Goal: Task Accomplishment & Management: Manage account settings

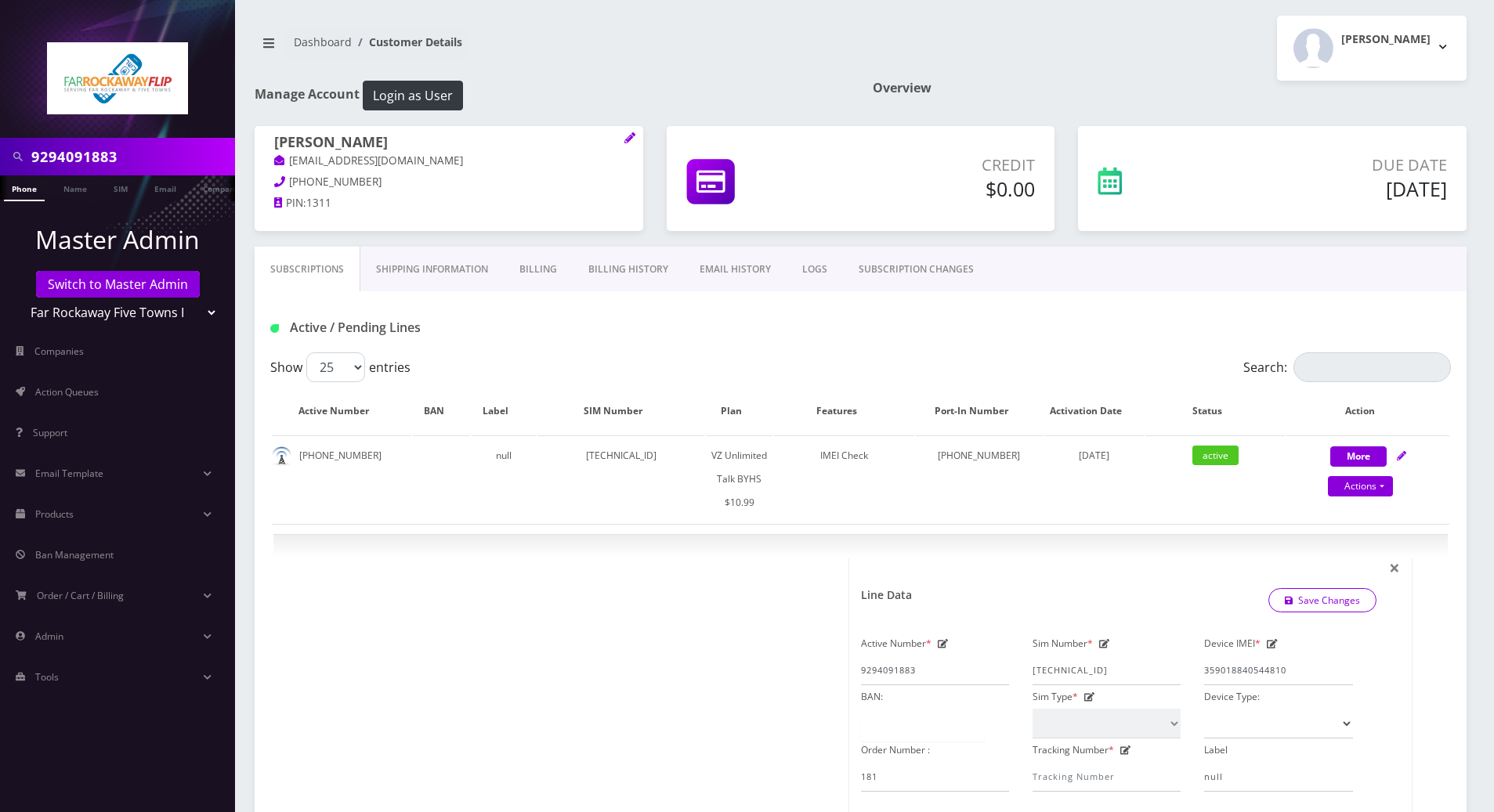
select select "467"
click at [1439, 41] on button "[PERSON_NAME]" at bounding box center [1372, 48] width 190 height 65
click at [1299, 98] on link "Logout" at bounding box center [1372, 99] width 190 height 22
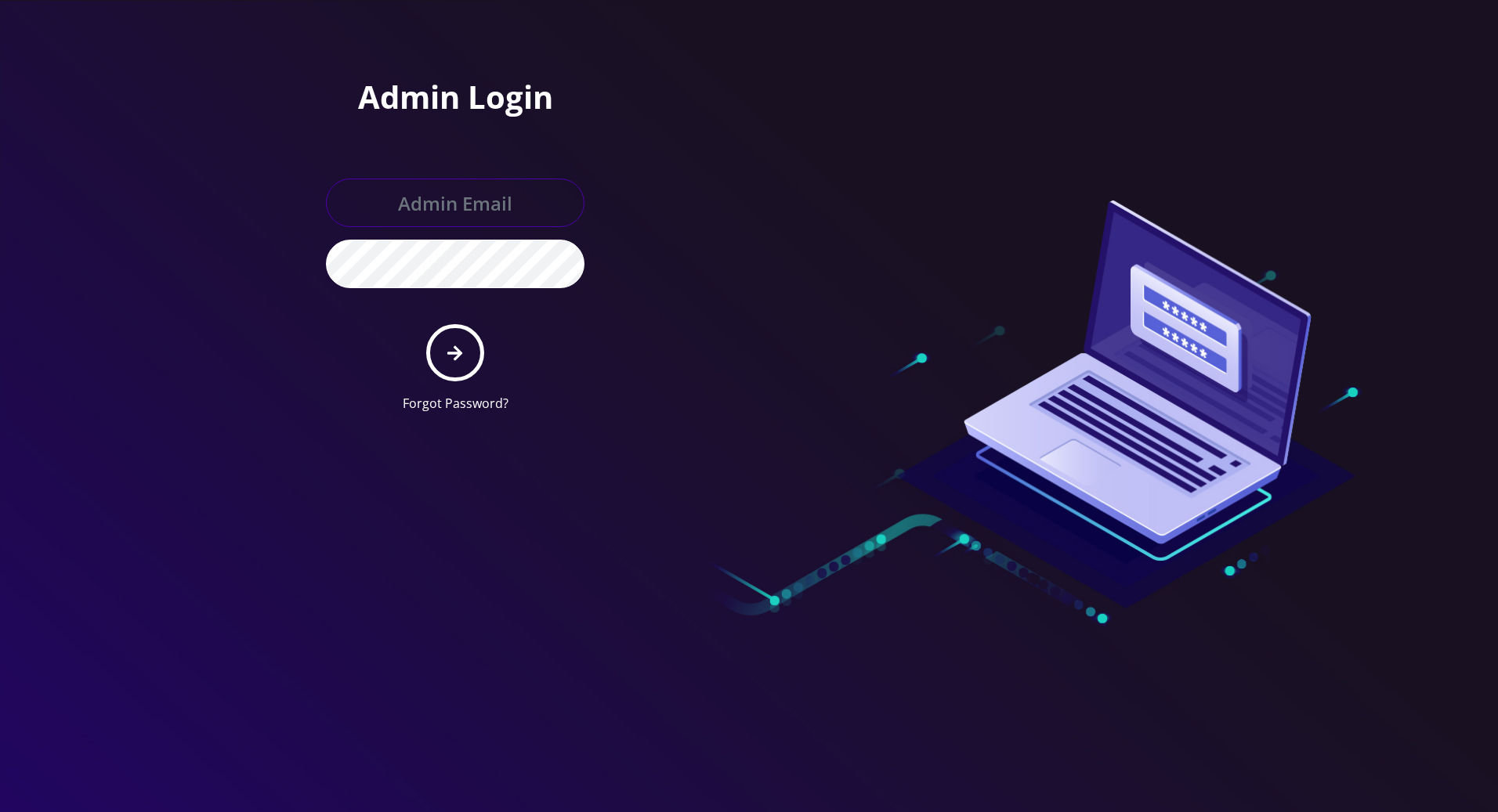
type input "tracy@teltik.com"
click at [462, 363] on button "submit" at bounding box center [455, 352] width 57 height 57
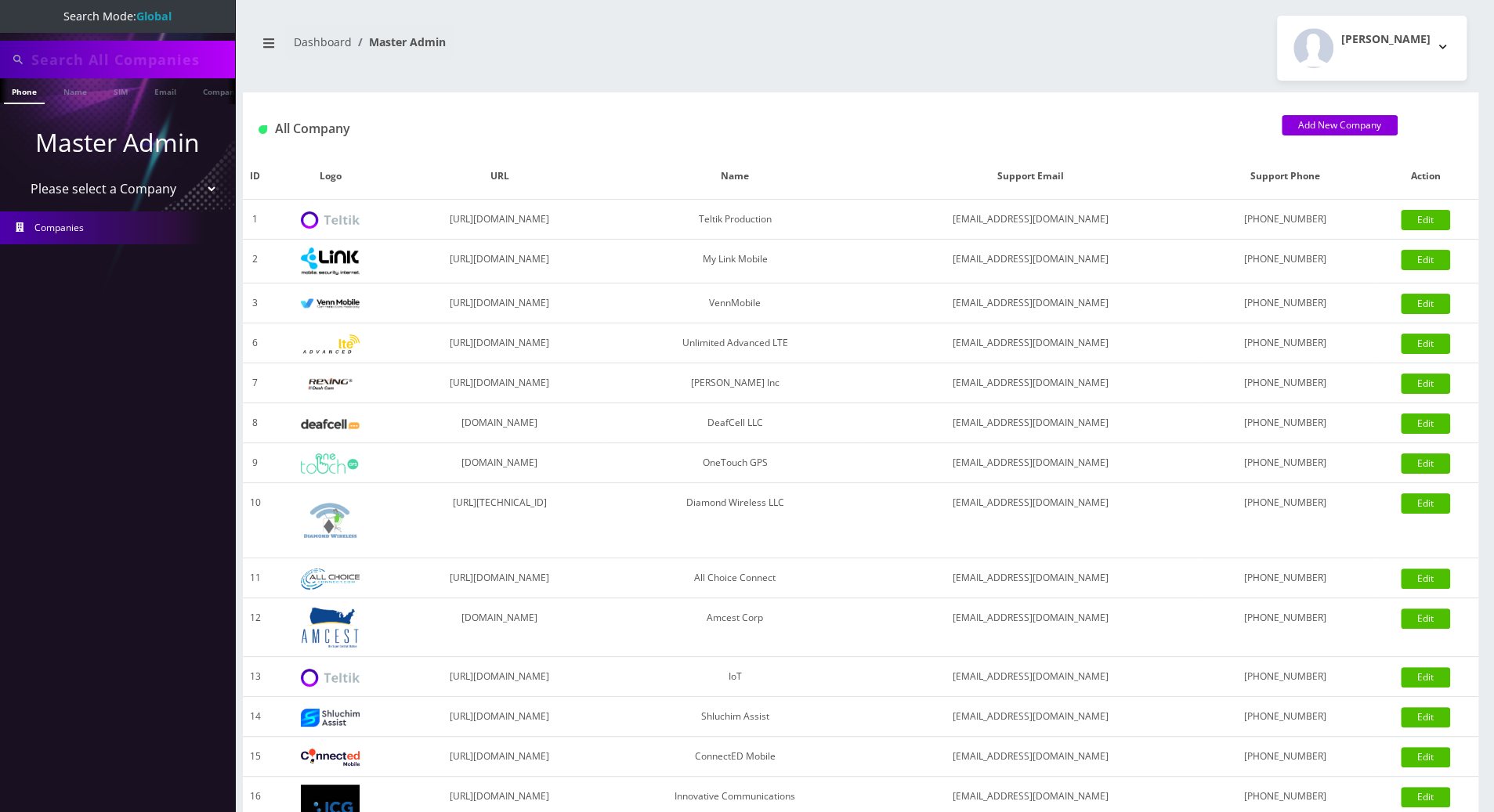
click at [89, 50] on input "text" at bounding box center [131, 60] width 200 height 30
drag, startPoint x: 135, startPoint y: 61, endPoint x: -2, endPoint y: 61, distance: 137.0
click at [0, 61] on html "Search Mode: Global 9296171583 Phone Name SIM Email Company Customer Master Adm…" at bounding box center [747, 537] width 1494 height 1076
type input "9296171583"
click at [28, 90] on link "Phone" at bounding box center [24, 91] width 41 height 26
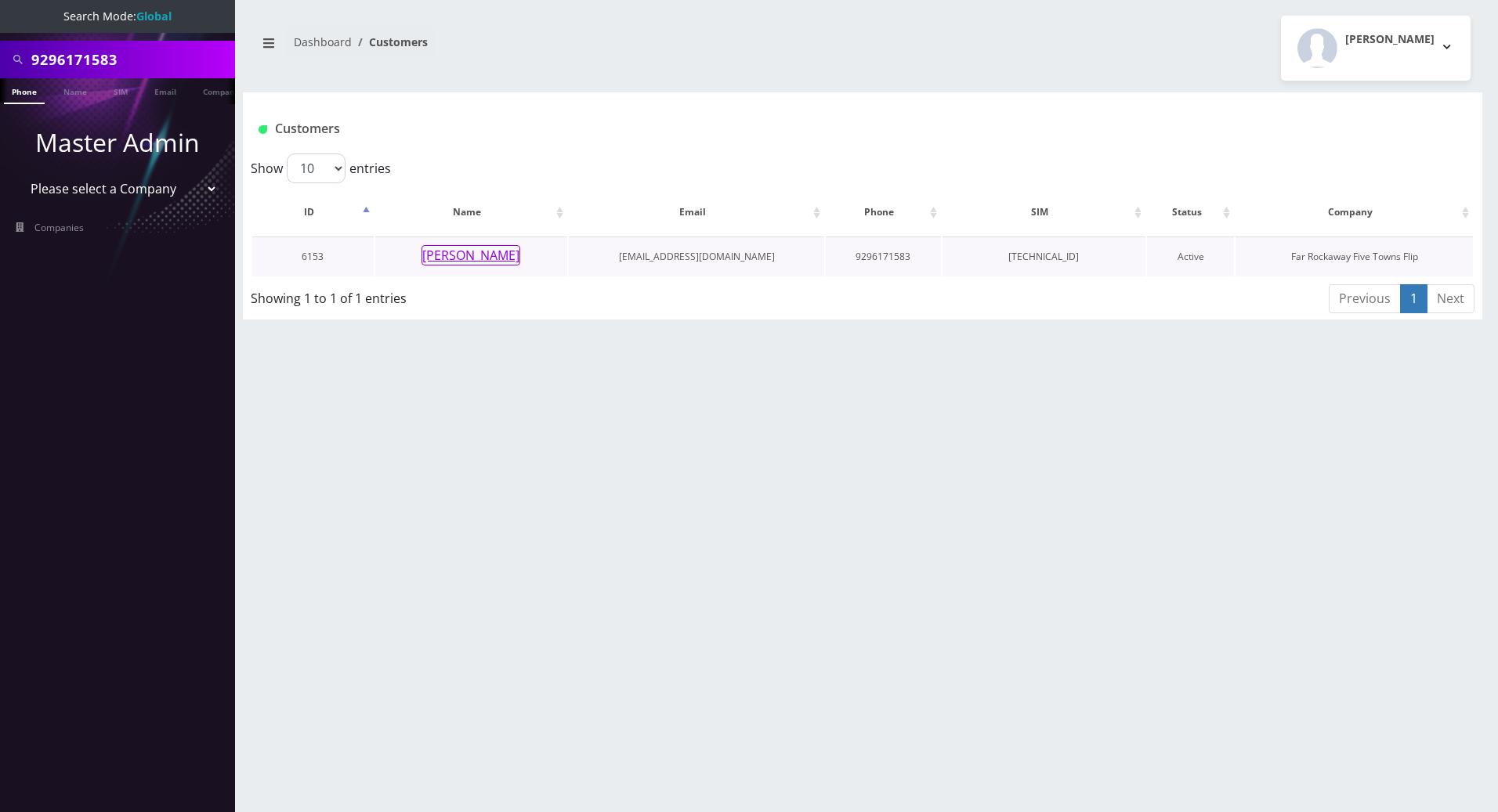
click at [464, 255] on button "[PERSON_NAME]" at bounding box center [471, 256] width 98 height 20
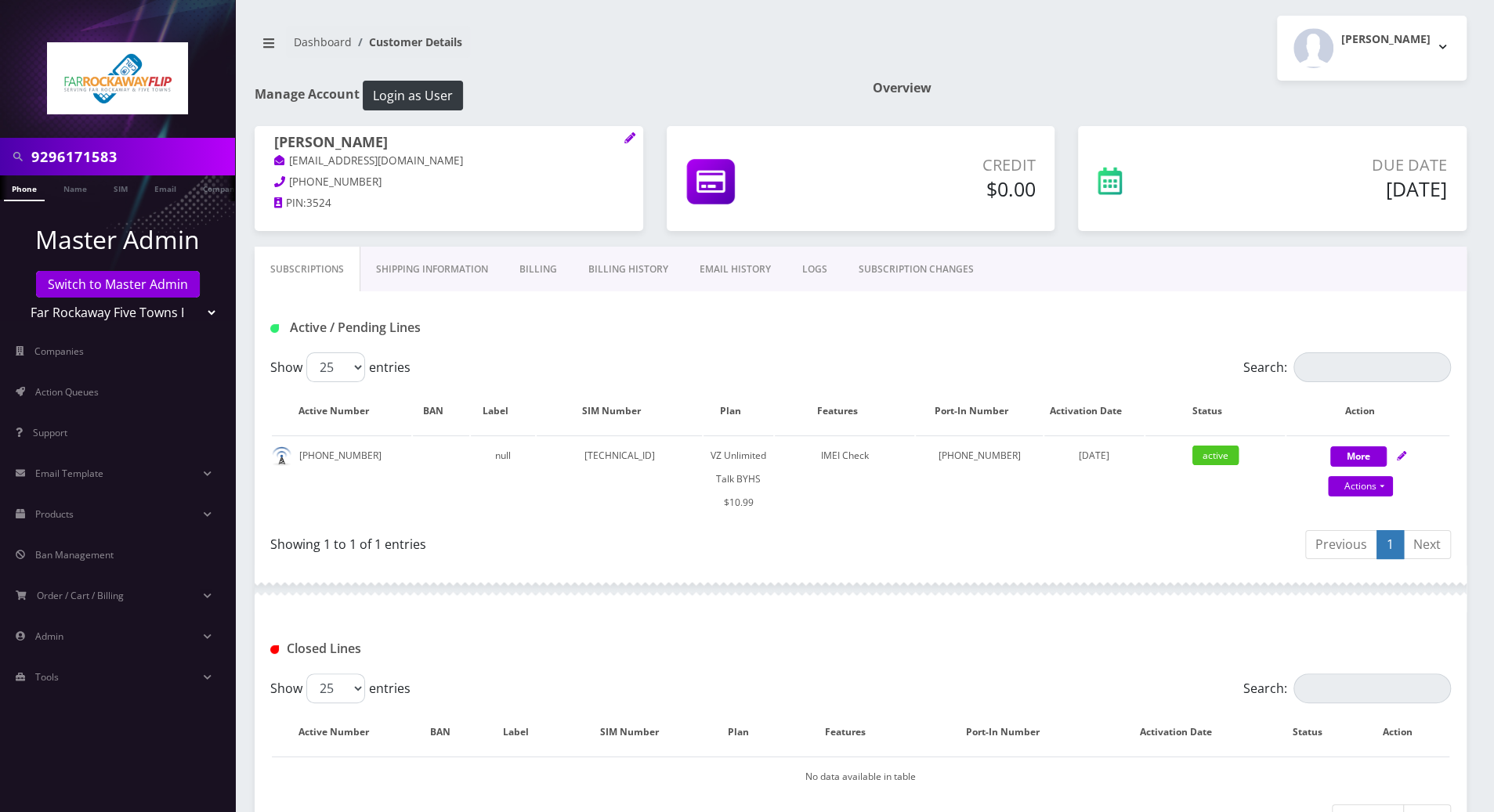
click at [784, 570] on div at bounding box center [861, 589] width 1212 height 47
click at [597, 262] on link "Billing History" at bounding box center [628, 270] width 111 height 46
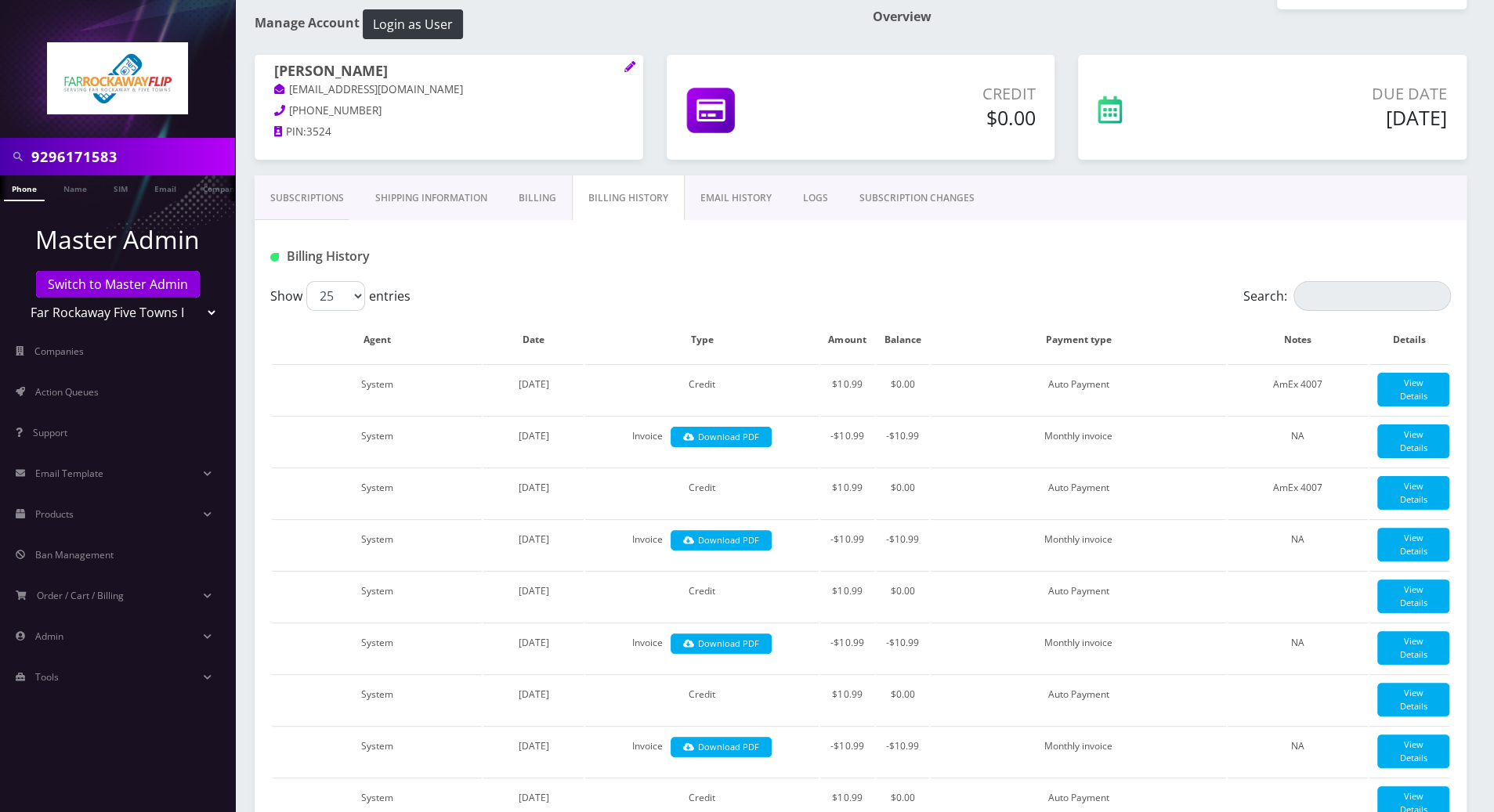
scroll to position [104, 0]
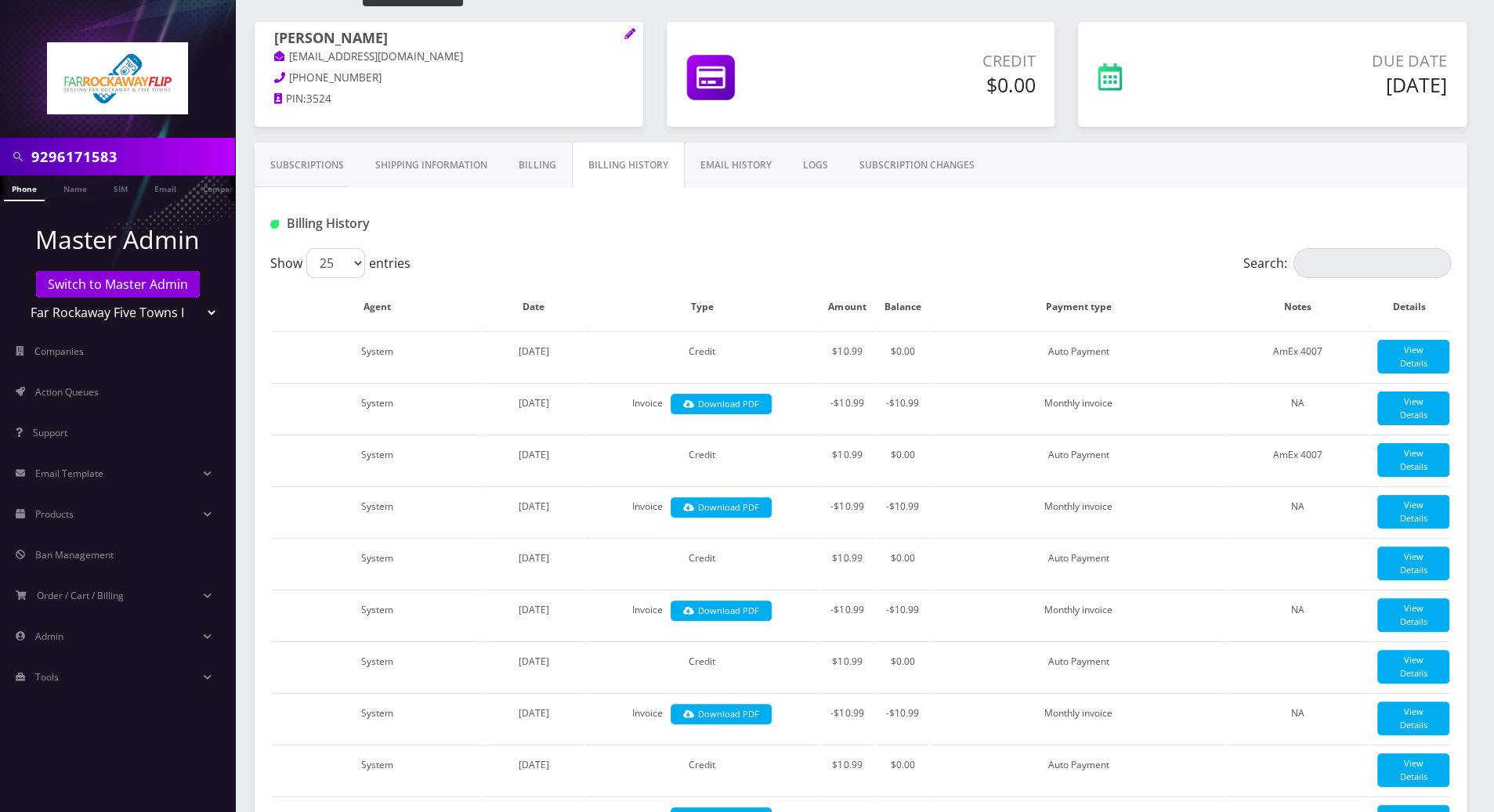
click at [41, 716] on nav "9296171583 Phone Name SIM Email Company Customer Master Admin Switch to Master …" at bounding box center [117, 406] width 235 height 812
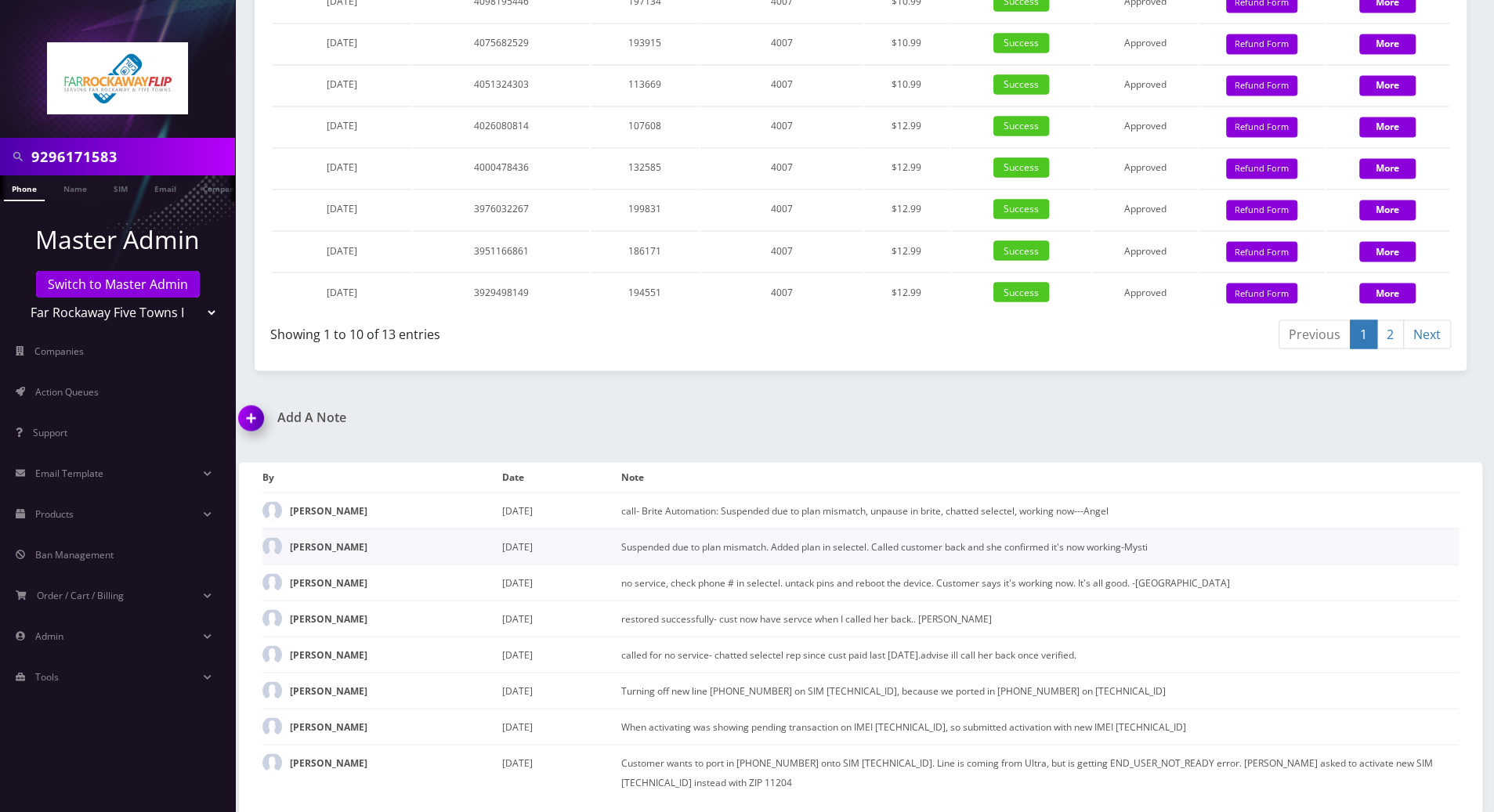
scroll to position [2093, 0]
click at [251, 421] on img at bounding box center [254, 423] width 46 height 46
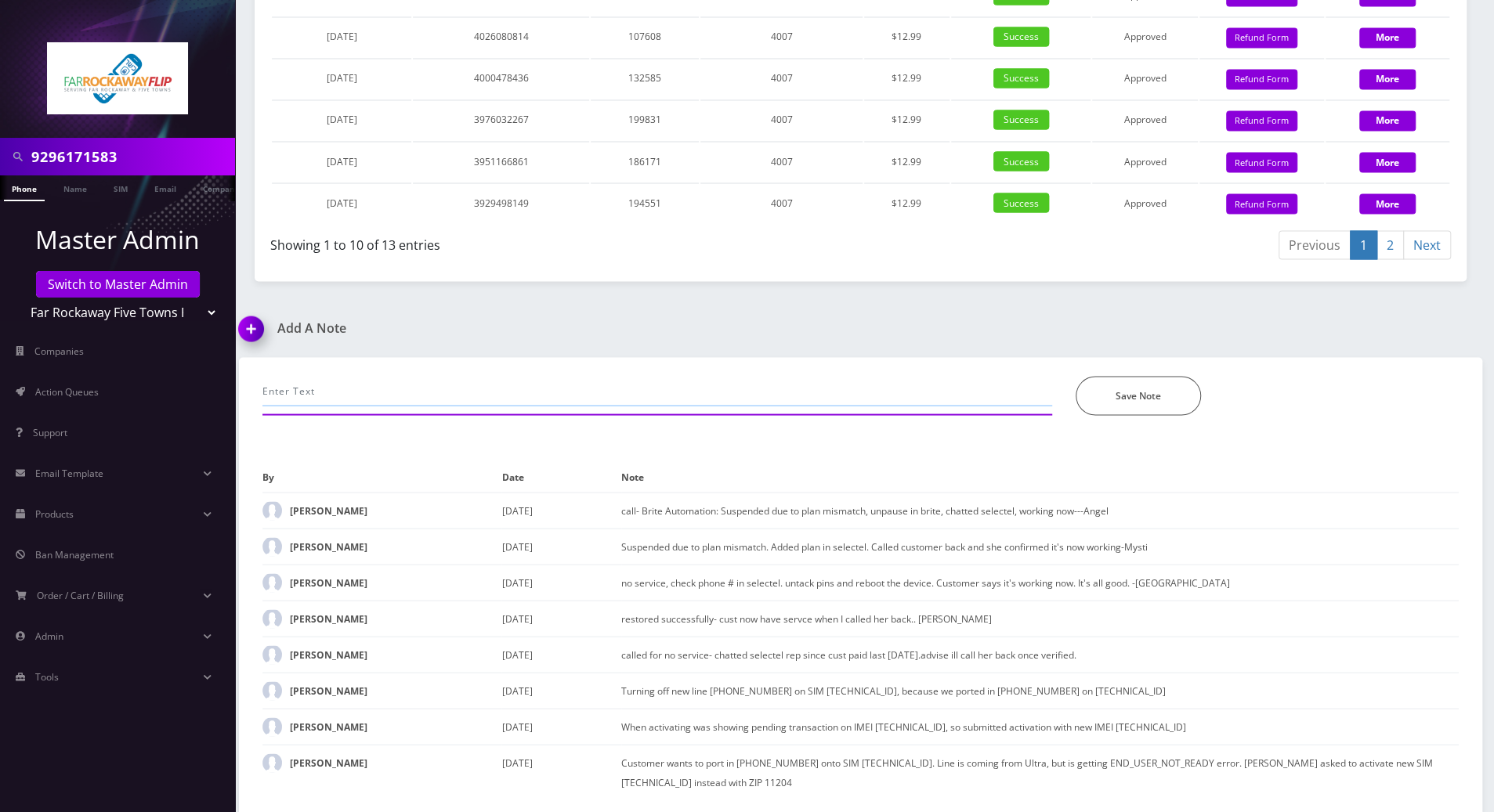
click at [402, 393] on input "text" at bounding box center [656, 391] width 790 height 30
paste input "9296171583"
type input "called for 9296171583-- t'was suspended, chatted selectel and they restored it …"
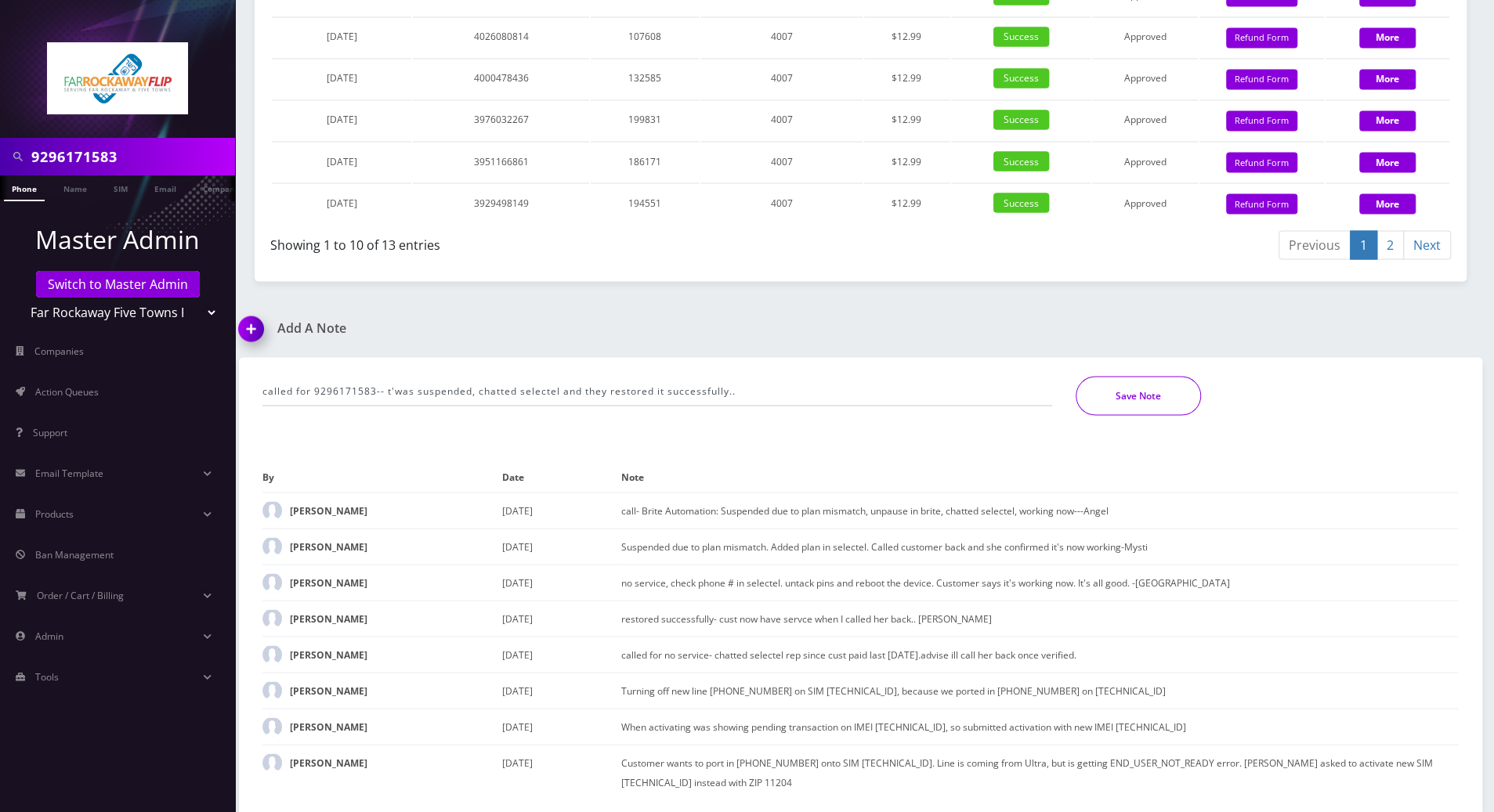
click at [1137, 404] on button "Save Note" at bounding box center [1138, 396] width 125 height 39
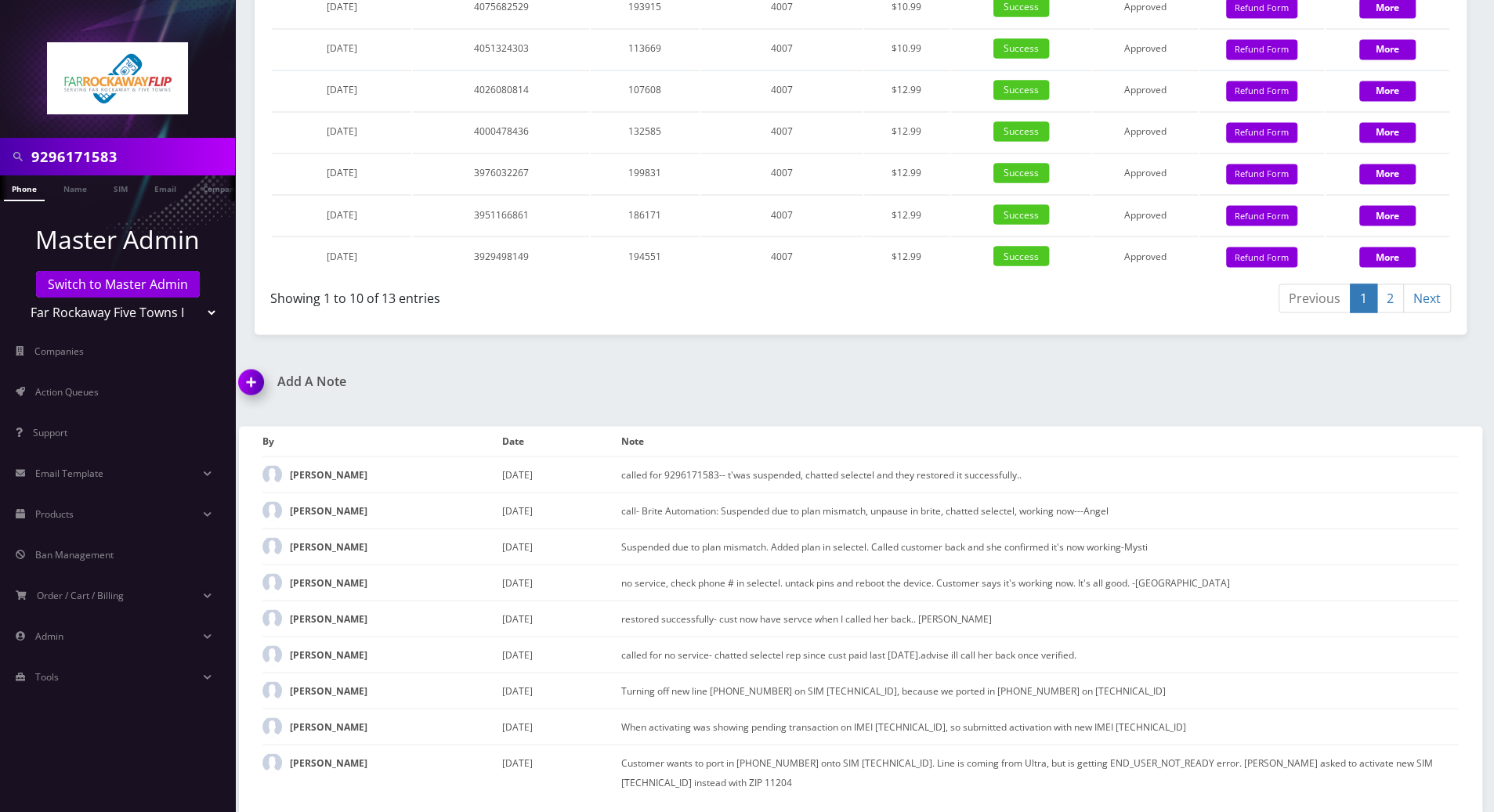
scroll to position [2130, 0]
click at [1354, 389] on div "Add A Note called for 9296171583-- t'was suspended, chatted selectel and they r…" at bounding box center [861, 592] width 1267 height 438
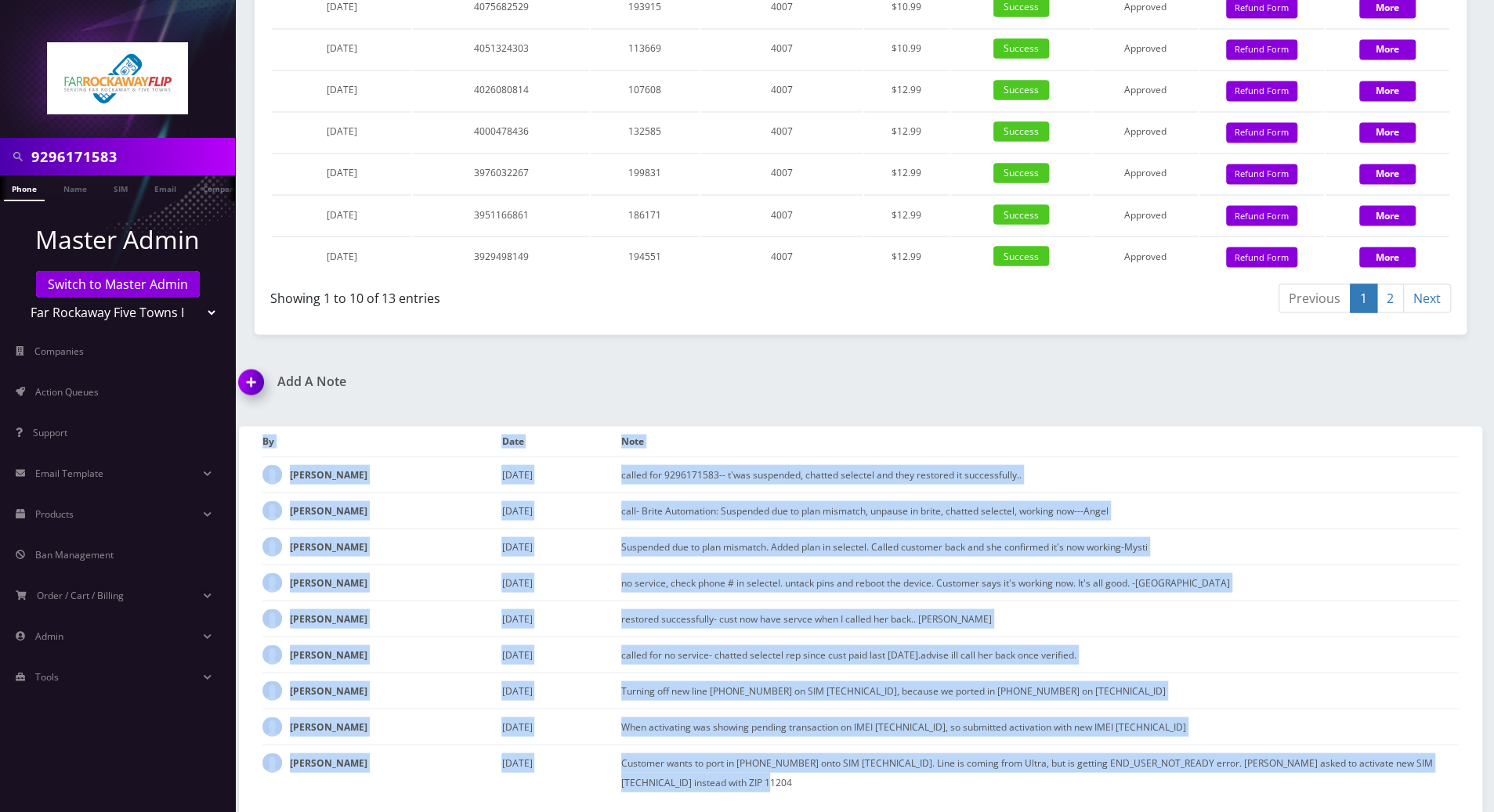
click at [1354, 389] on div "Add A Note called for 9296171583-- t'was suspended, chatted selectel and they r…" at bounding box center [861, 592] width 1267 height 438
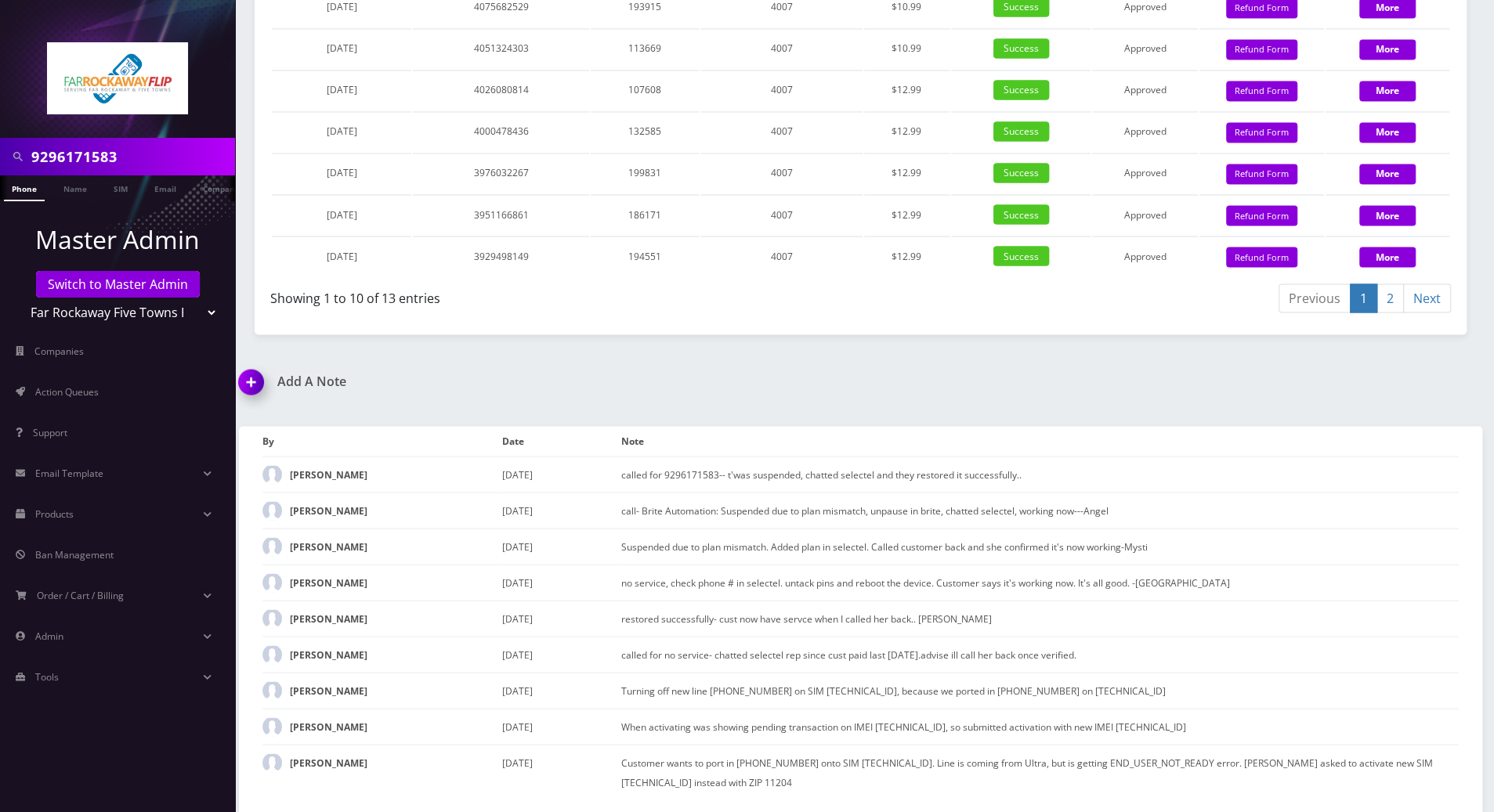
click at [50, 739] on nav "9296171583 Phone Name SIM Email Company Customer Master Admin Switch to Master …" at bounding box center [117, 406] width 235 height 812
